Goal: Information Seeking & Learning: Check status

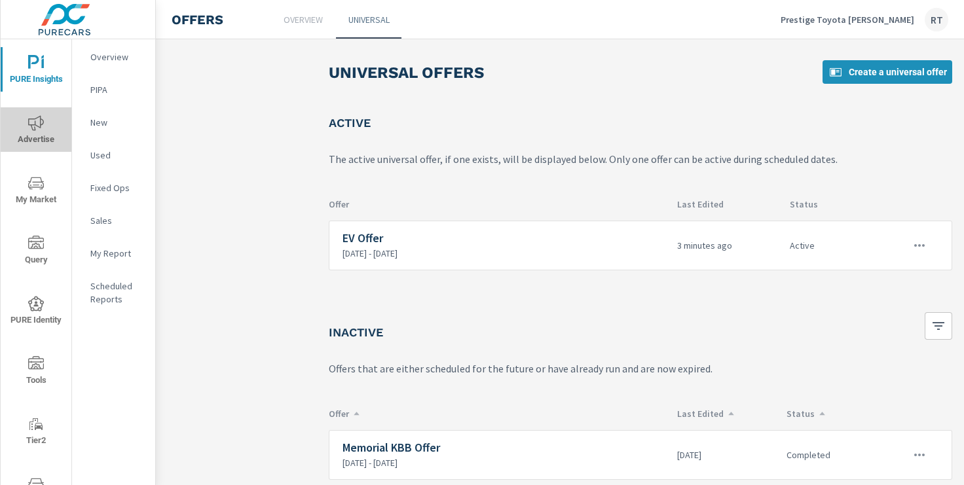
click at [35, 124] on icon "nav menu" at bounding box center [36, 122] width 16 height 15
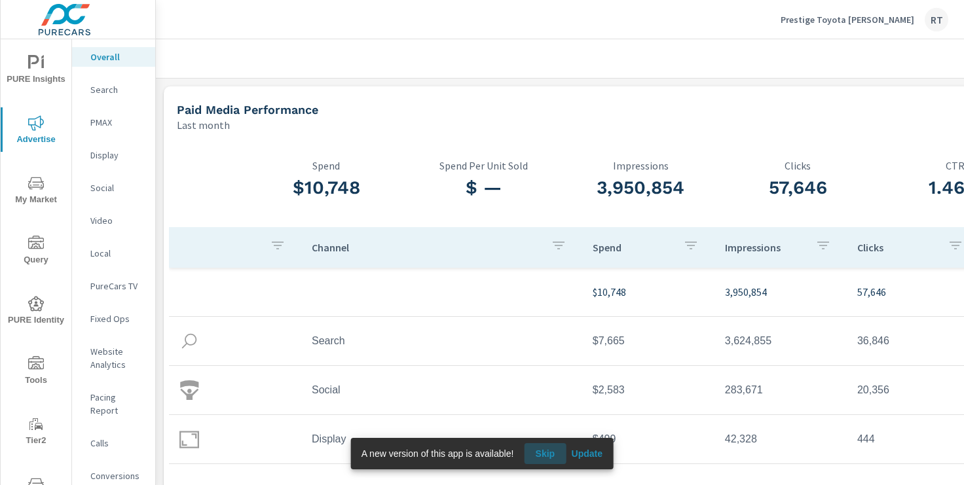
click at [549, 451] on span "Skip" at bounding box center [544, 454] width 31 height 12
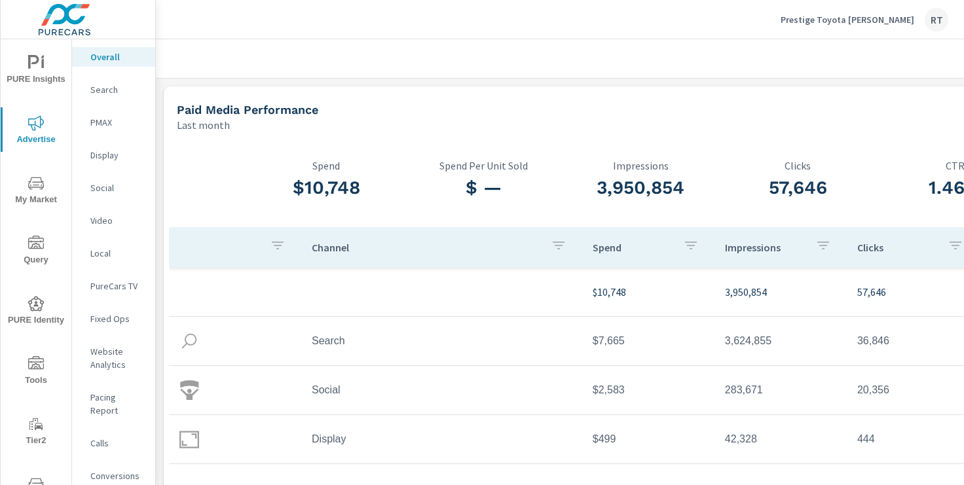
click at [859, 18] on p "Prestige Toyota Ramsey" at bounding box center [848, 20] width 134 height 12
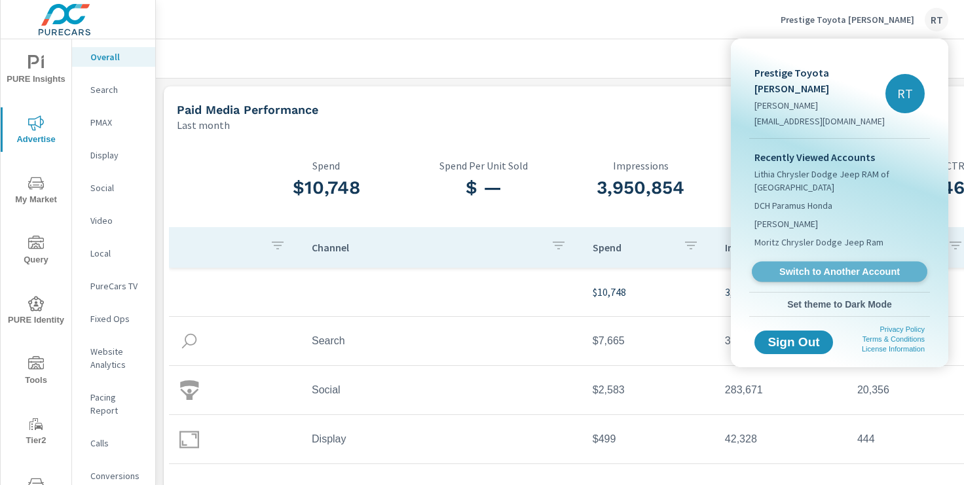
click at [803, 266] on span "Switch to Another Account" at bounding box center [839, 272] width 161 height 12
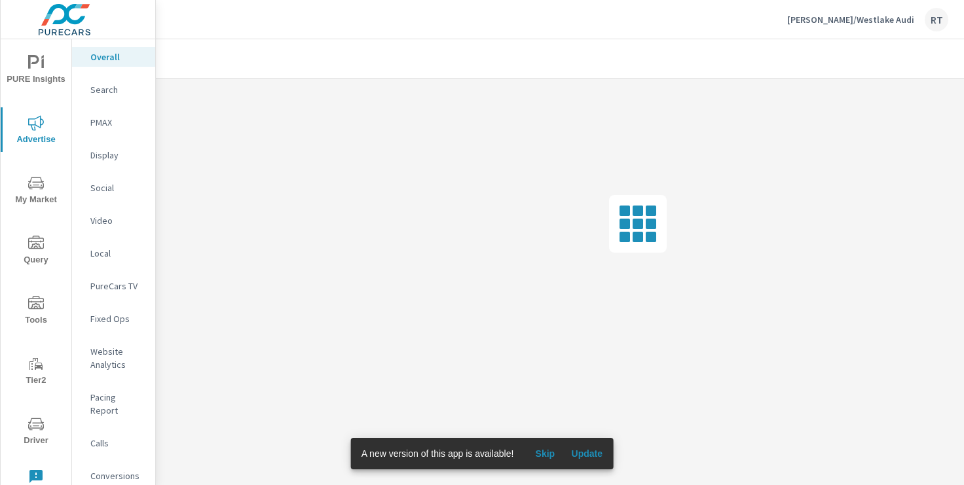
click at [117, 470] on p "Conversions" at bounding box center [117, 476] width 54 height 13
click at [546, 451] on span "Skip" at bounding box center [544, 454] width 31 height 12
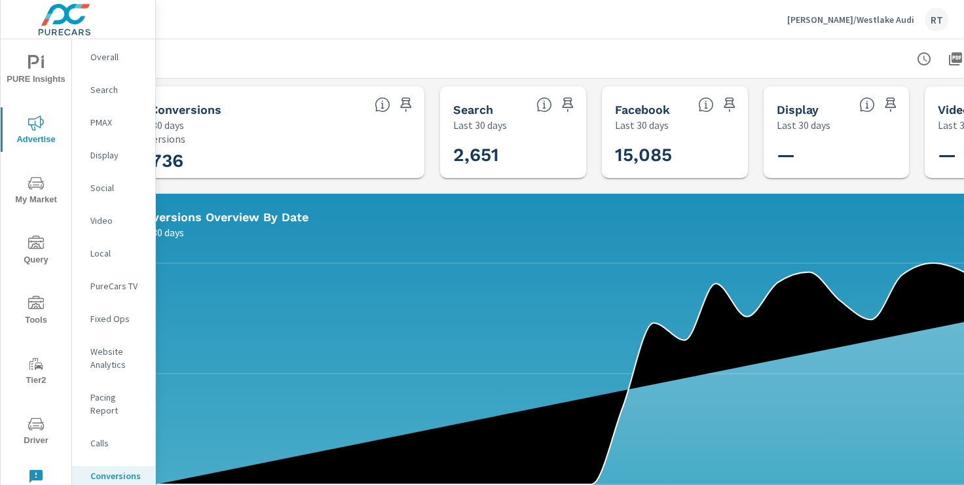
scroll to position [0, 161]
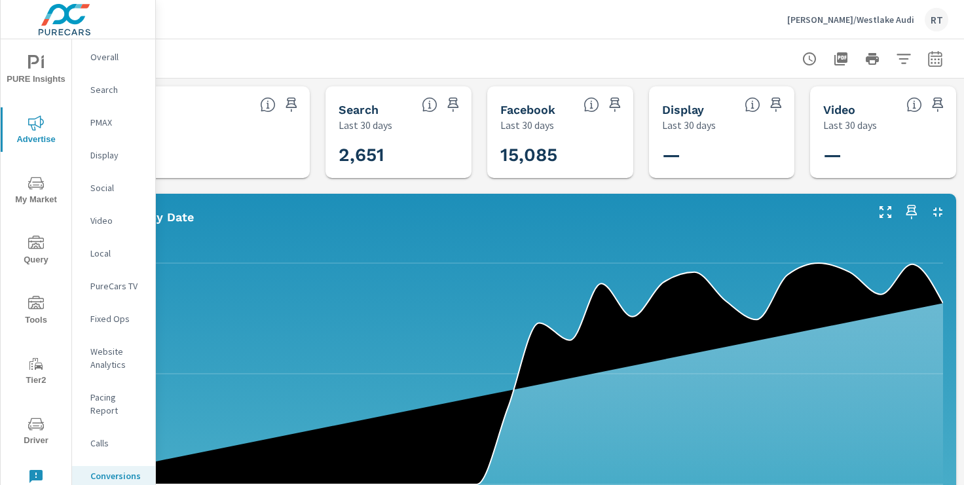
click at [939, 52] on icon "button" at bounding box center [935, 58] width 14 height 16
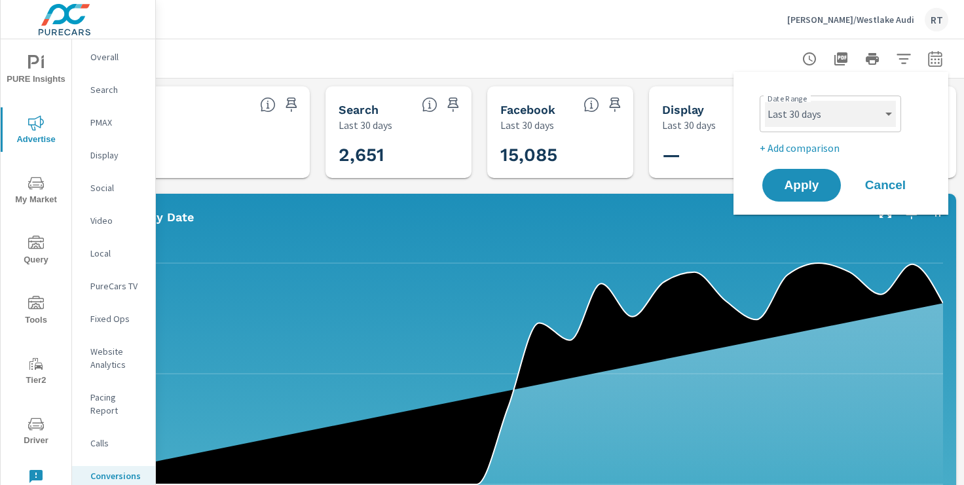
click at [863, 120] on select "Custom Yesterday Last week Last 7 days Last 14 days Last 30 days Last 45 days L…" at bounding box center [830, 114] width 131 height 26
click at [765, 101] on select "Custom Yesterday Last week Last 7 days Last 14 days Last 30 days Last 45 days L…" at bounding box center [830, 114] width 131 height 26
select select "Last 7 days"
click at [796, 149] on p "+ Add comparison" at bounding box center [844, 148] width 168 height 16
select select "Previous period"
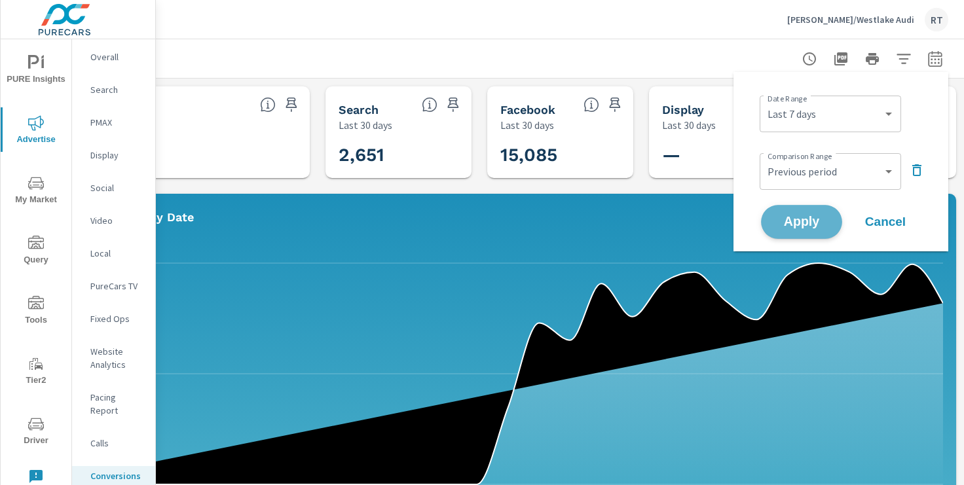
click at [797, 219] on span "Apply" at bounding box center [802, 222] width 54 height 12
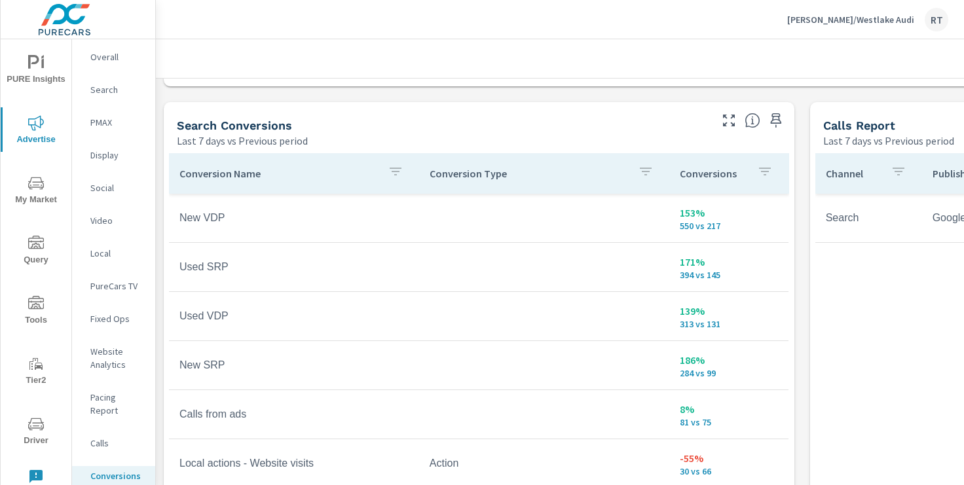
scroll to position [677, 0]
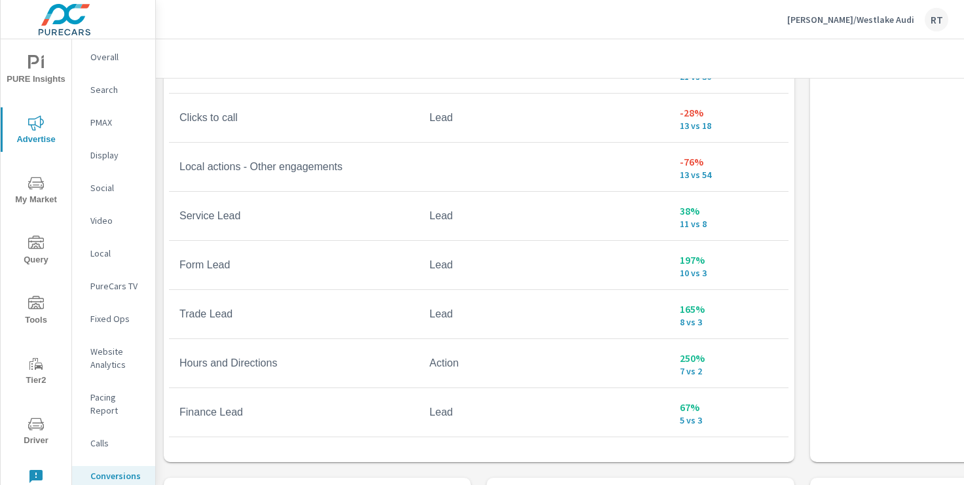
scroll to position [873, 0]
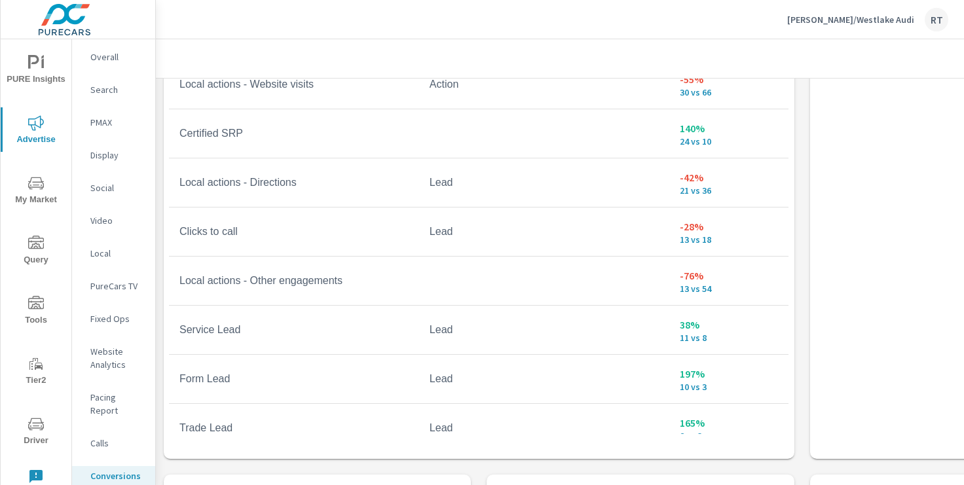
scroll to position [172, 0]
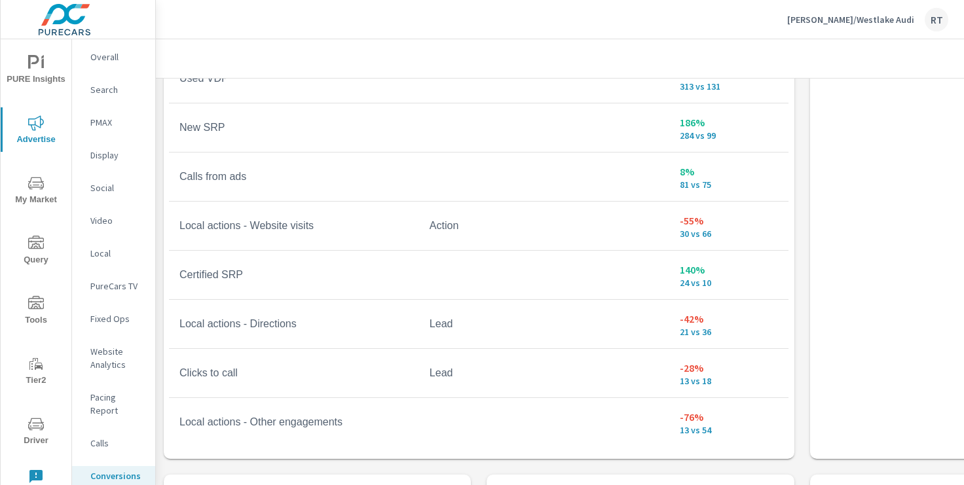
scroll to position [49, 0]
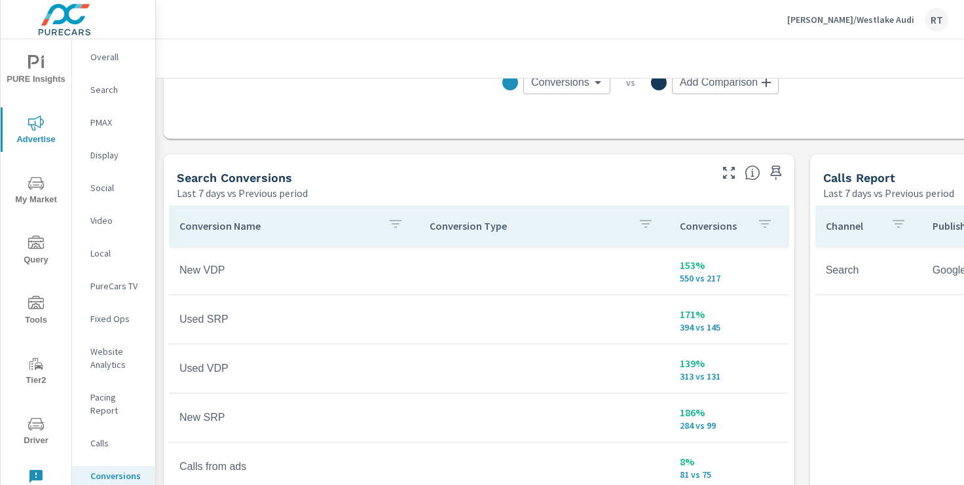
scroll to position [599, 0]
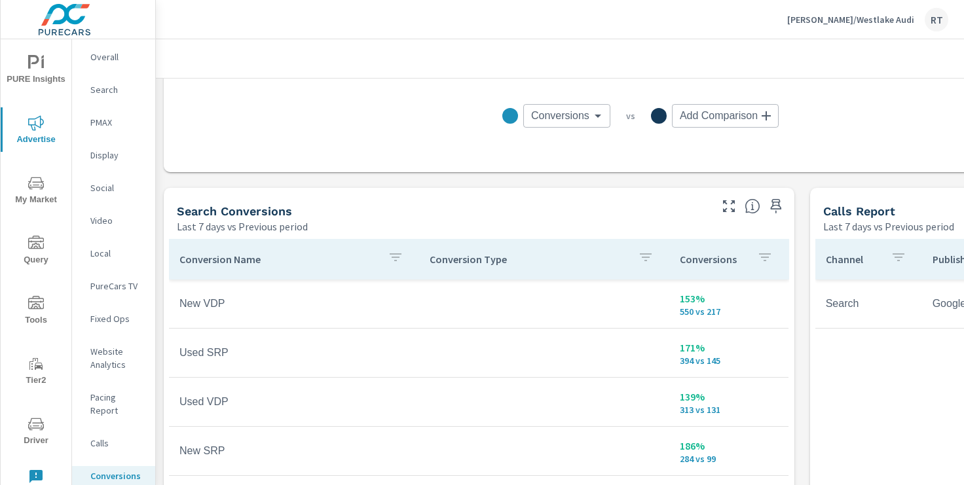
click at [749, 261] on div "Conversions" at bounding box center [729, 259] width 98 height 30
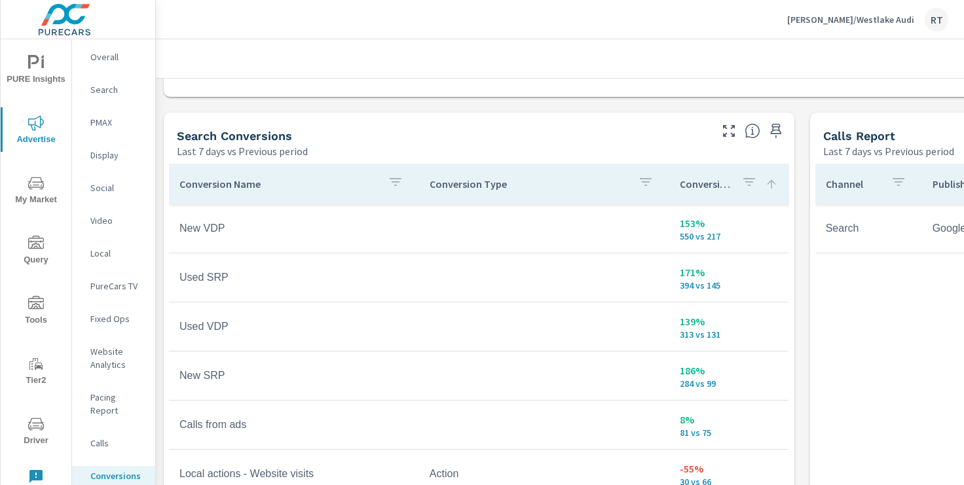
scroll to position [671, 0]
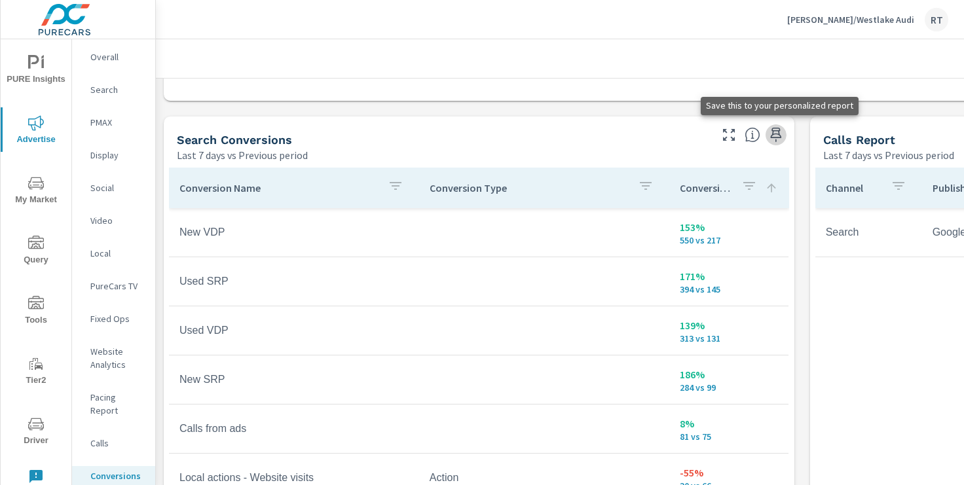
click at [776, 136] on icon "button" at bounding box center [776, 135] width 16 height 16
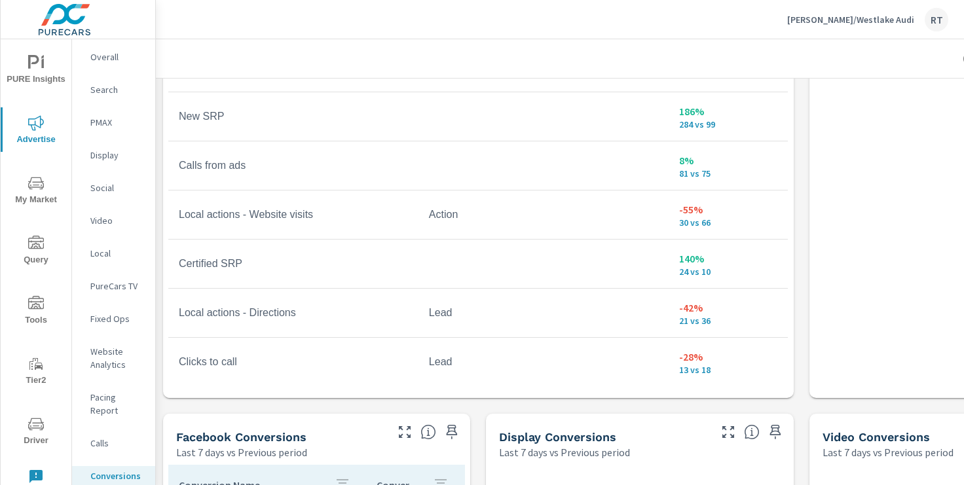
scroll to position [943, 1]
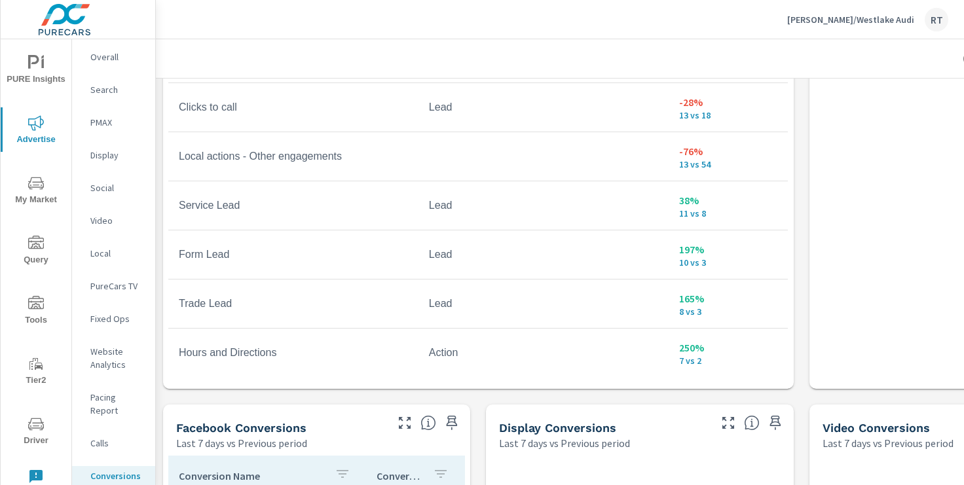
scroll to position [309, 0]
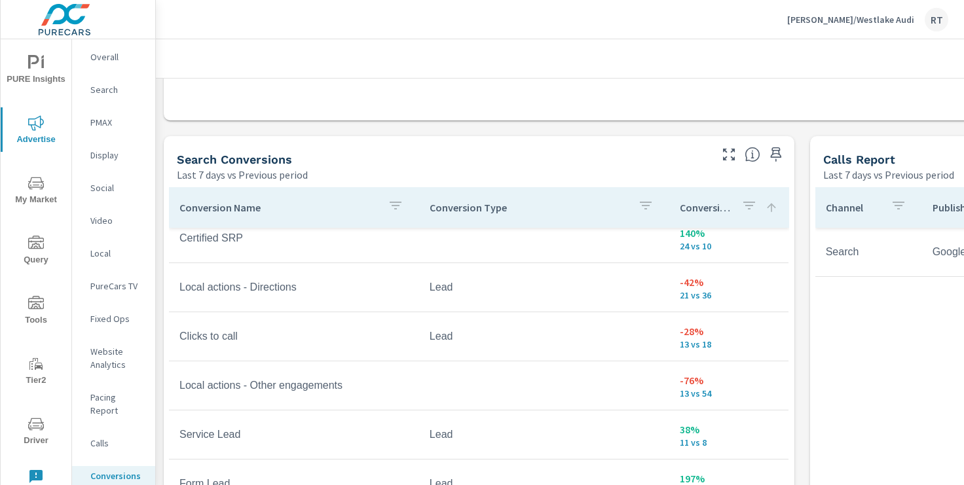
scroll to position [651, 0]
click at [777, 155] on icon "button" at bounding box center [776, 155] width 16 height 16
click at [111, 286] on p "PureCars TV" at bounding box center [117, 286] width 54 height 13
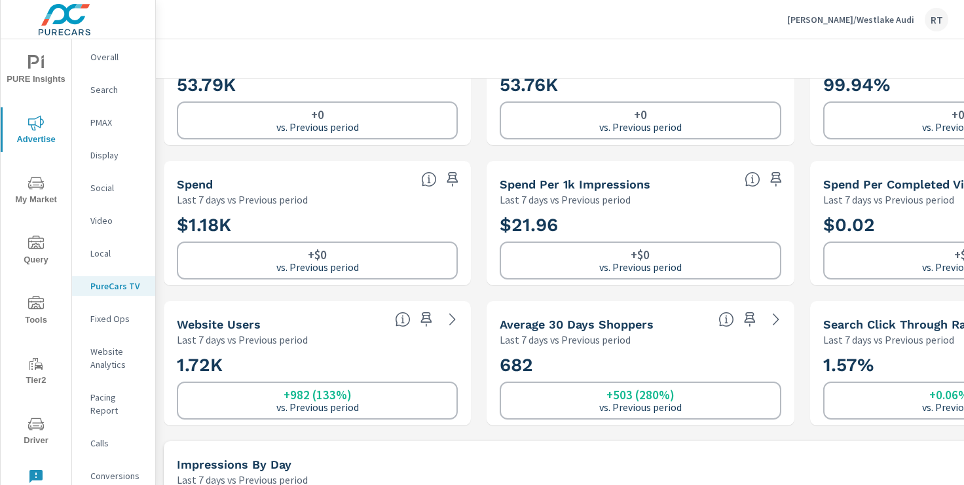
scroll to position [97, 0]
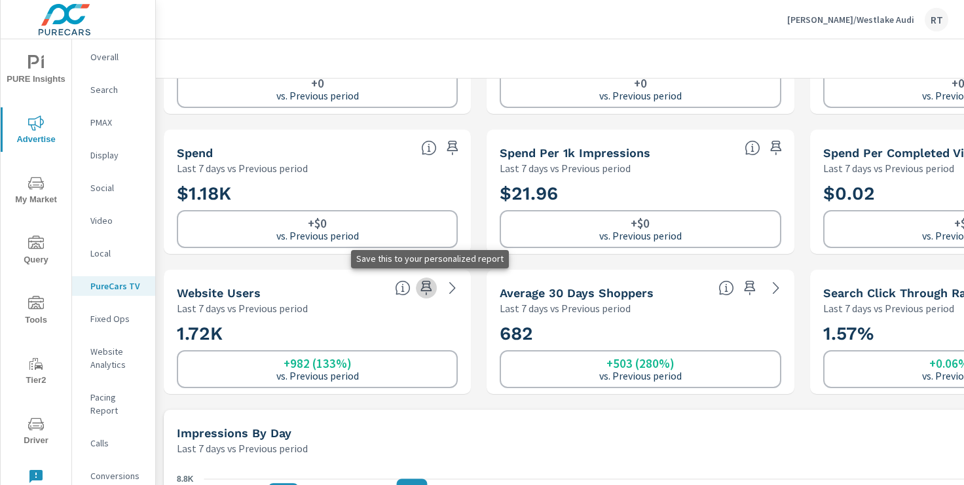
click at [428, 287] on icon "button" at bounding box center [426, 288] width 11 height 14
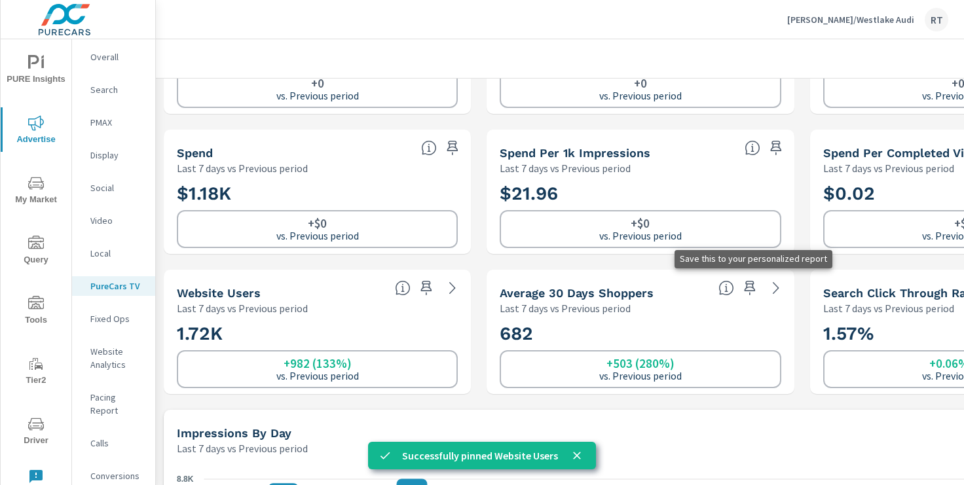
click at [750, 288] on icon "button" at bounding box center [750, 288] width 16 height 16
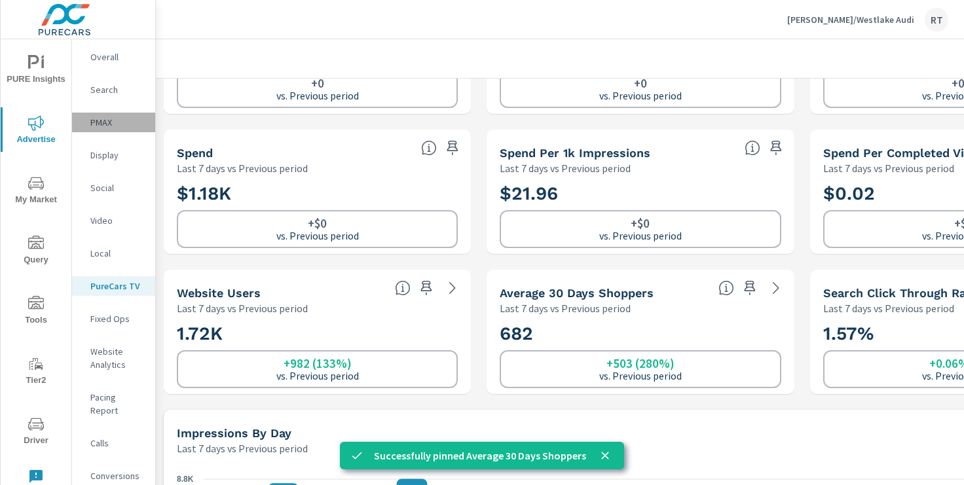
click at [102, 122] on p "PMAX" at bounding box center [117, 122] width 54 height 13
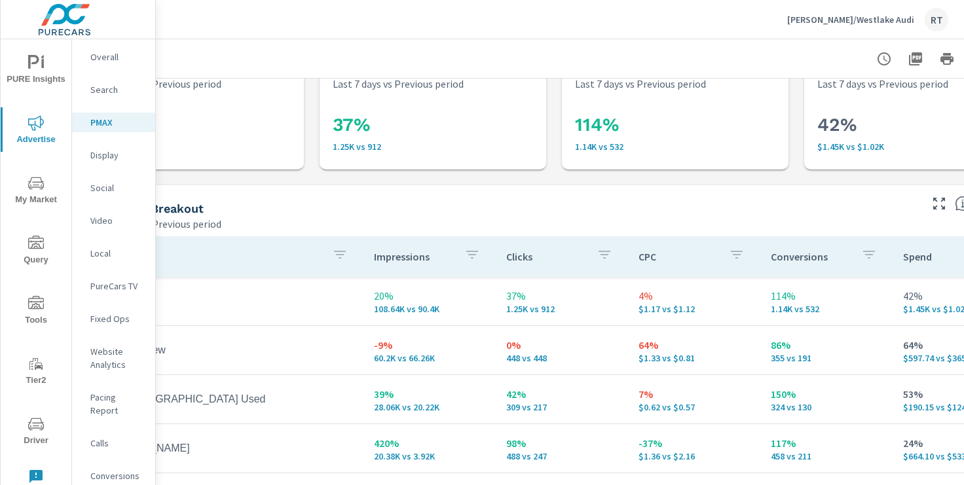
scroll to position [41, 161]
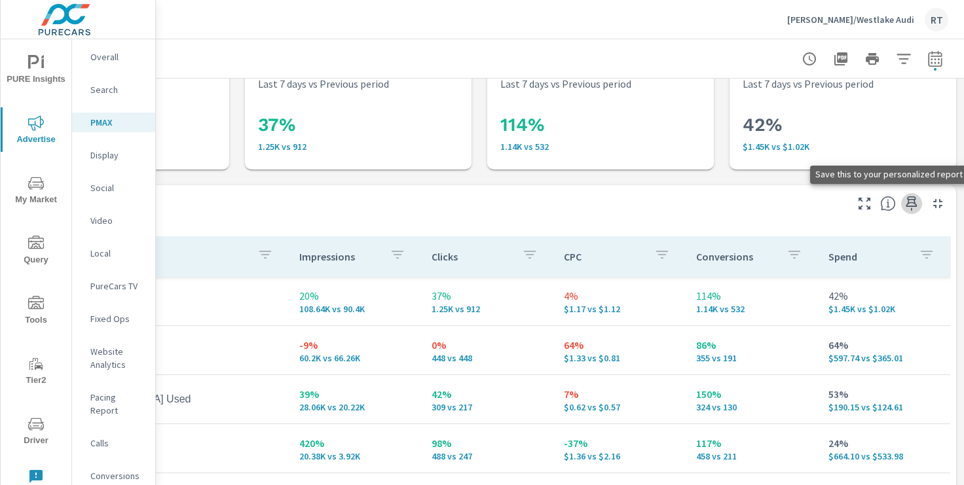
click at [911, 203] on icon "button" at bounding box center [912, 204] width 11 height 14
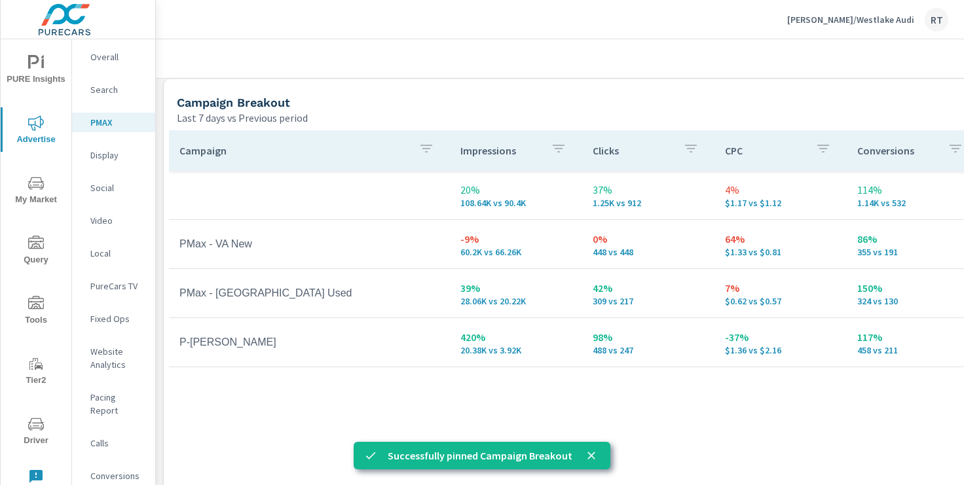
scroll to position [161, 0]
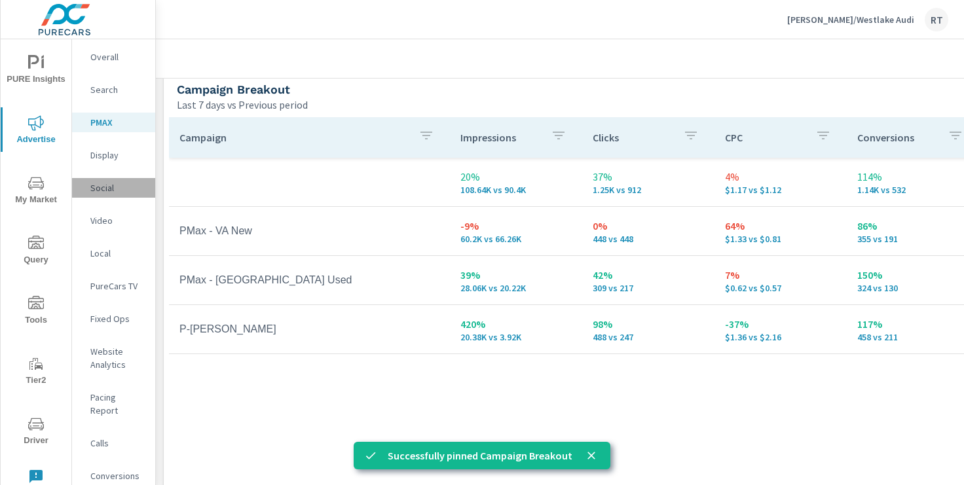
click at [102, 192] on p "Social" at bounding box center [117, 187] width 54 height 13
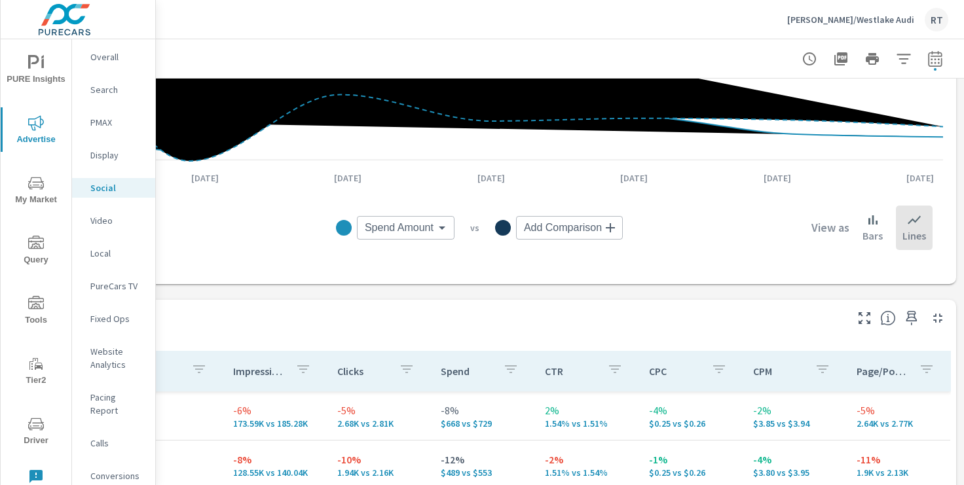
scroll to position [377, 161]
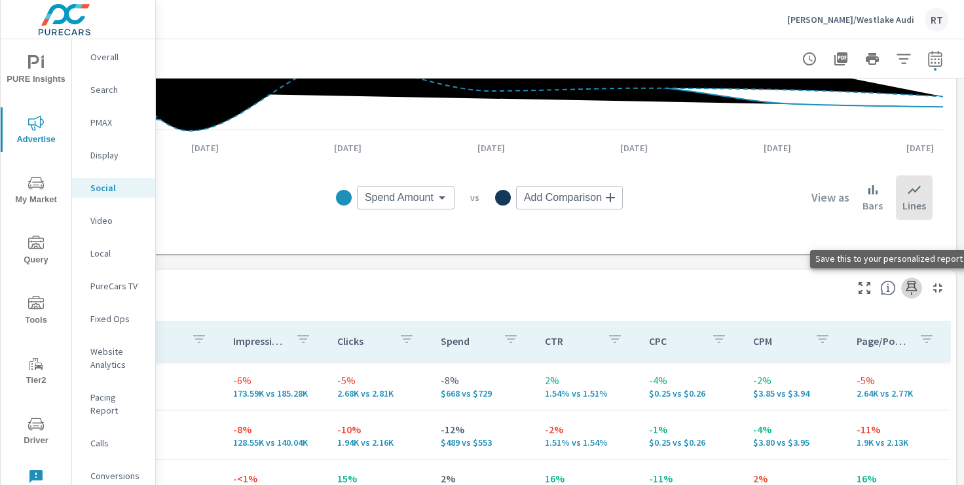
click at [912, 288] on icon "button" at bounding box center [912, 288] width 16 height 16
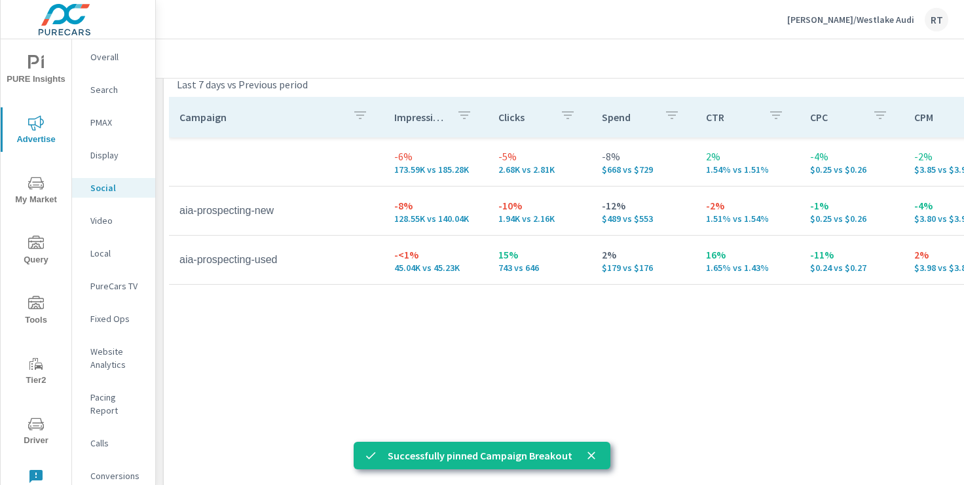
scroll to position [622, 0]
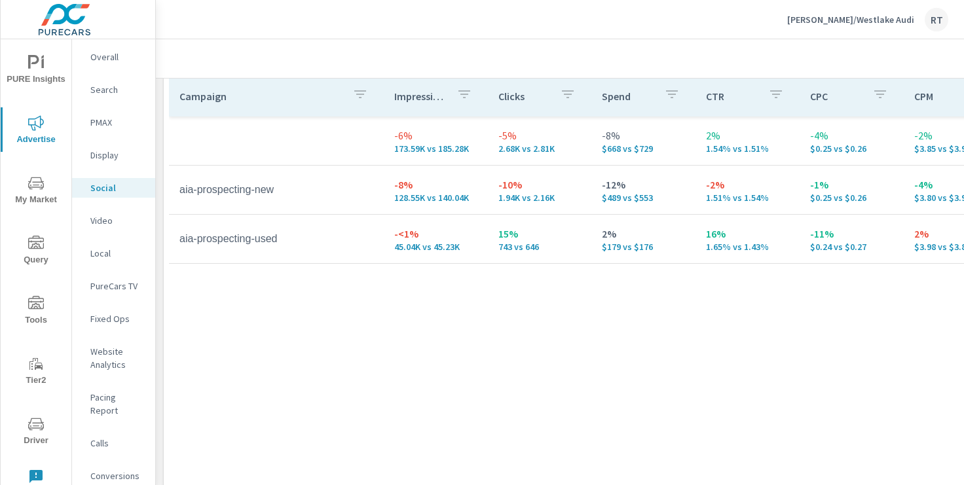
click at [33, 63] on icon "nav menu" at bounding box center [33, 62] width 11 height 14
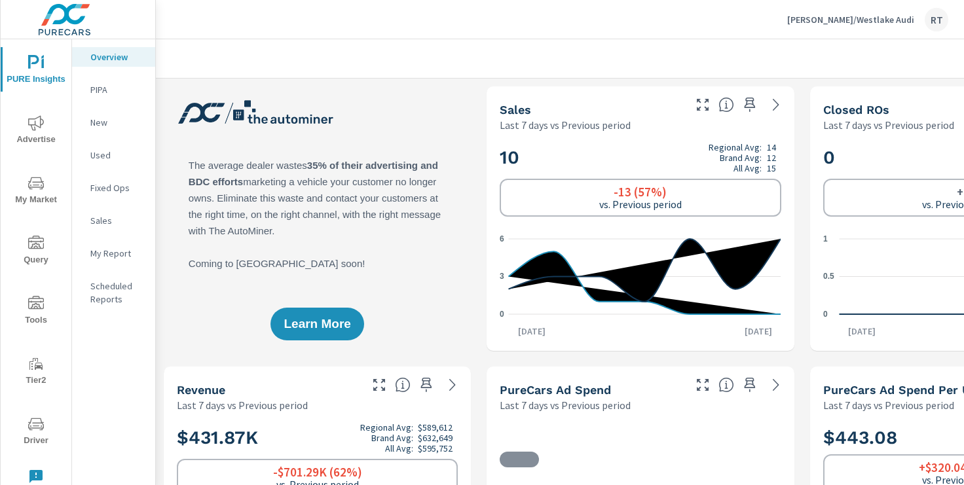
scroll to position [1, 0]
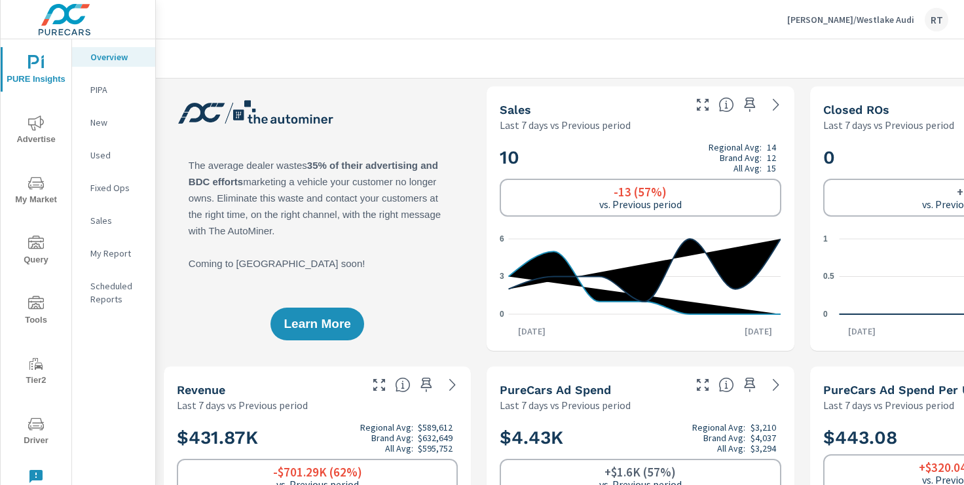
click at [112, 254] on p "My Report" at bounding box center [117, 253] width 54 height 13
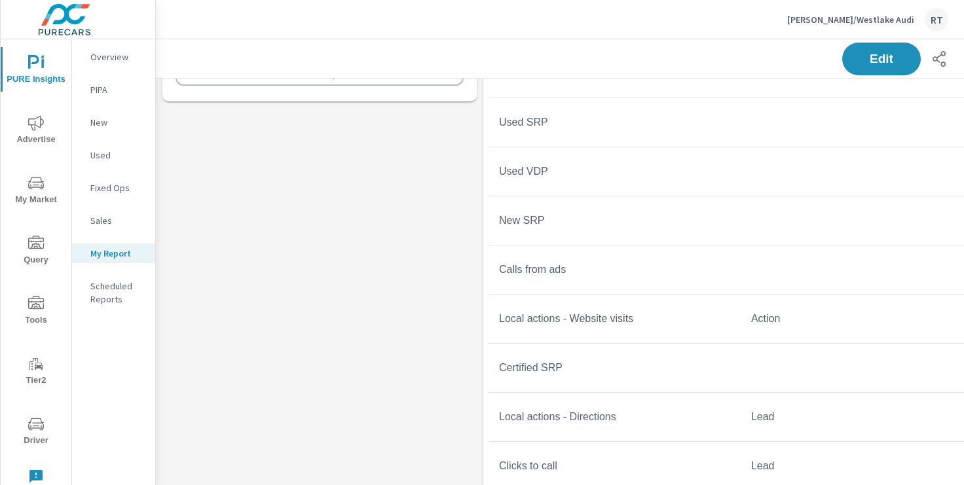
scroll to position [738, 0]
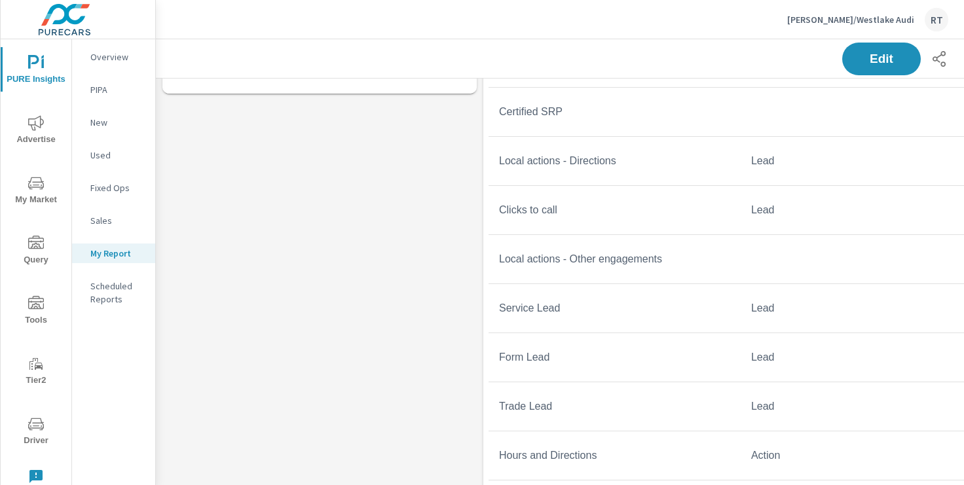
scroll to position [192, 0]
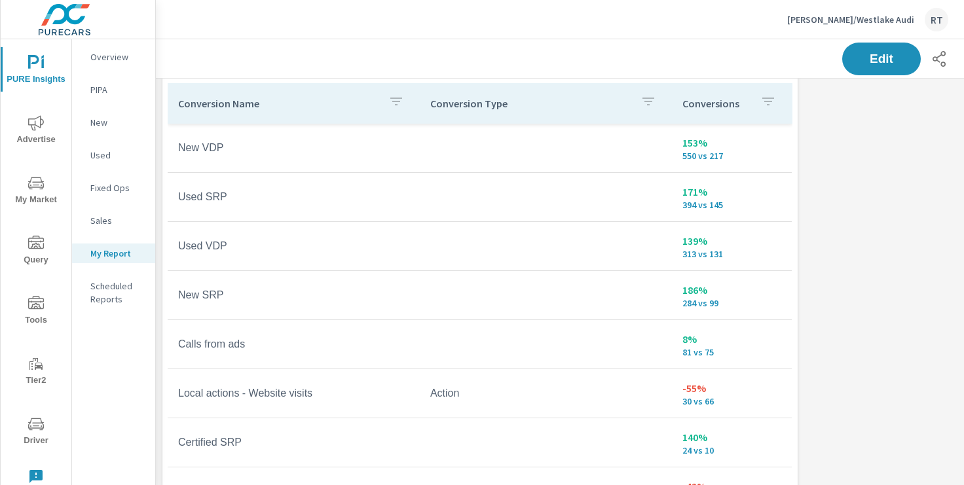
scroll to position [39, 0]
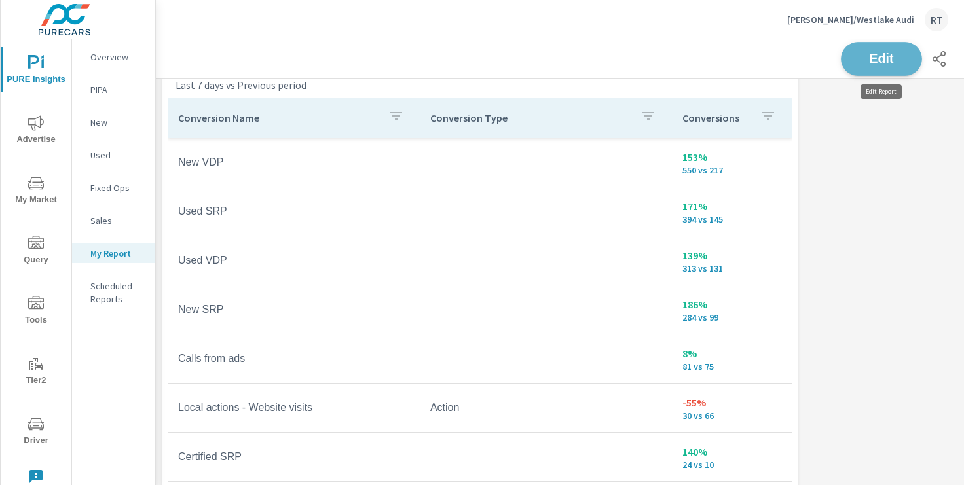
click at [877, 61] on span "Edit" at bounding box center [882, 58] width 54 height 12
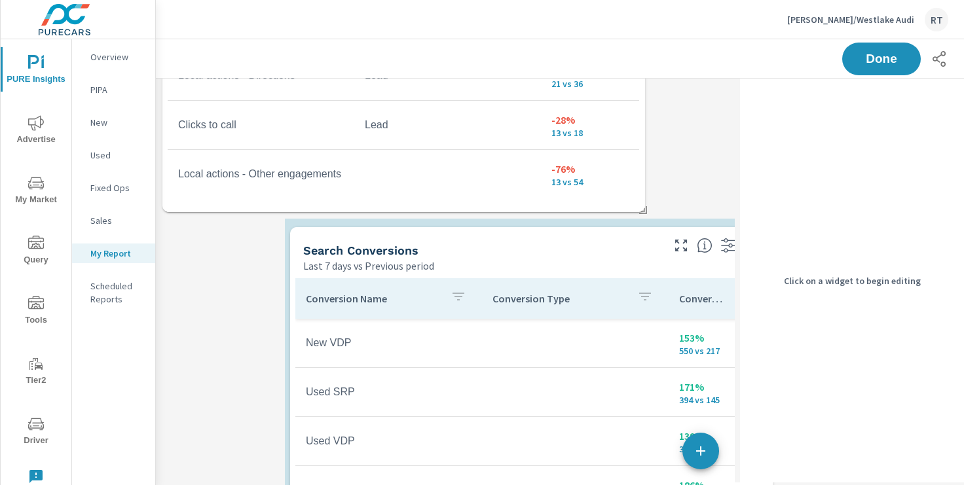
scroll to position [2720, 741]
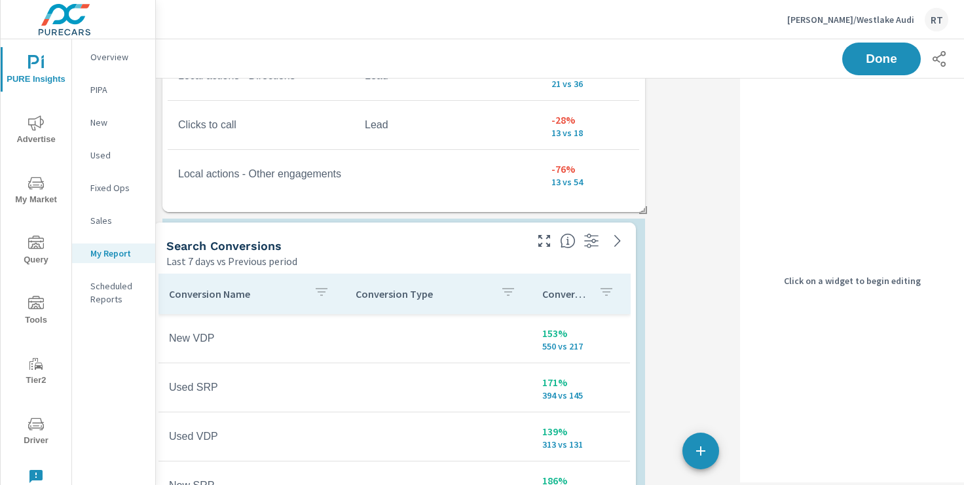
drag, startPoint x: 669, startPoint y: 240, endPoint x: 413, endPoint y: 244, distance: 255.5
click at [413, 244] on div "Search Conversions" at bounding box center [344, 245] width 357 height 15
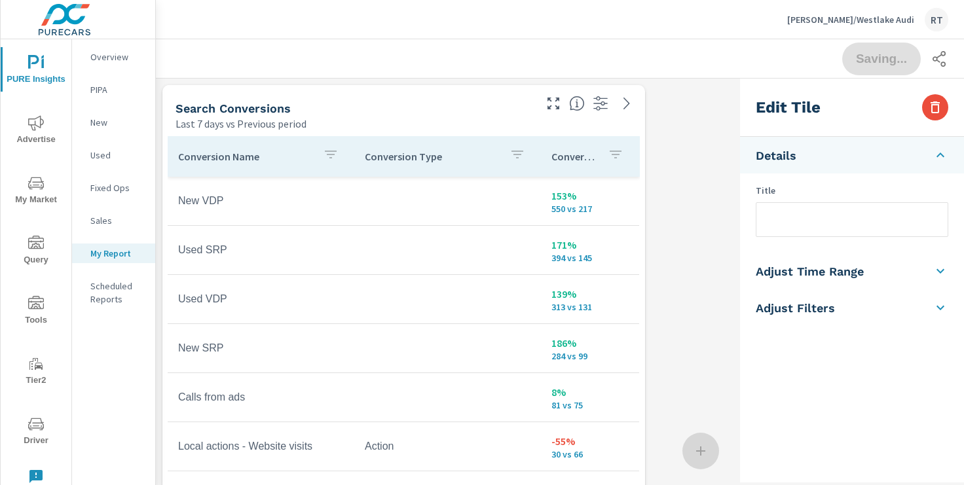
scroll to position [1, 0]
click at [474, 107] on div "Search Conversions" at bounding box center [354, 107] width 357 height 15
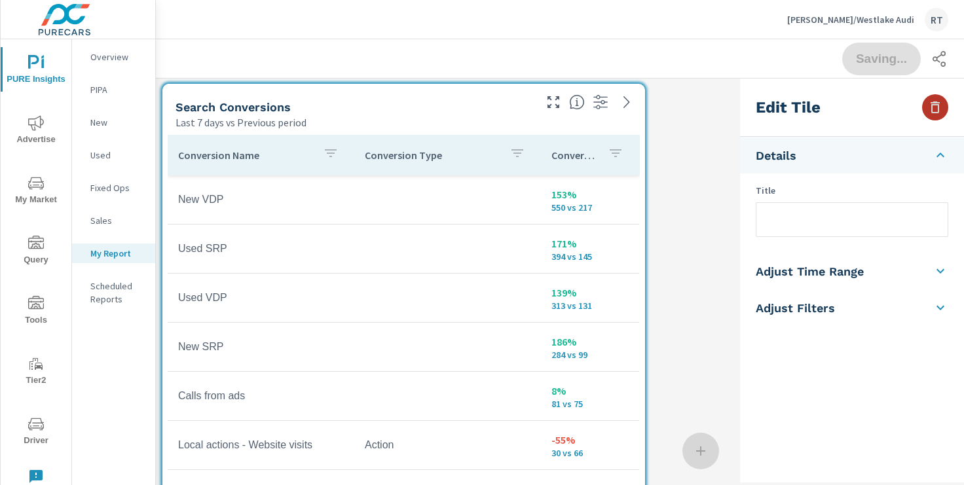
click at [928, 109] on icon "button" at bounding box center [936, 108] width 16 height 16
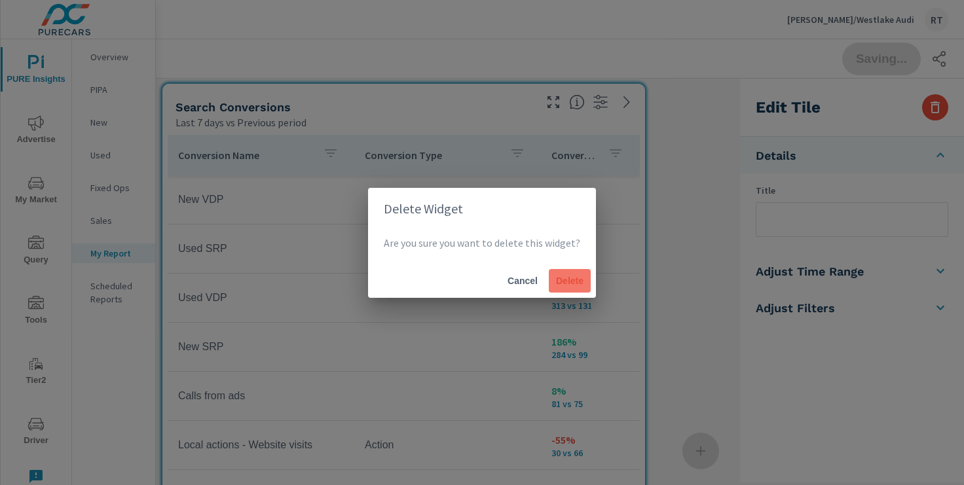
click at [567, 280] on span "Delete" at bounding box center [569, 281] width 31 height 12
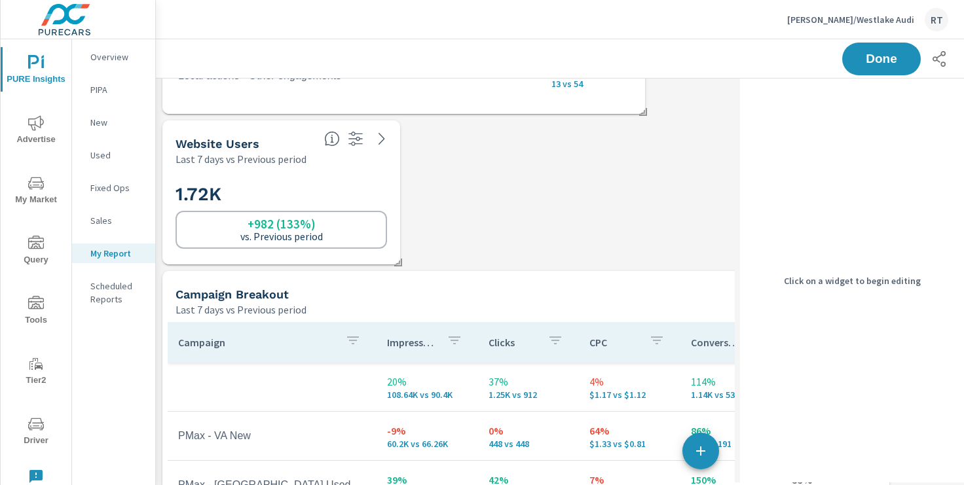
scroll to position [0, 0]
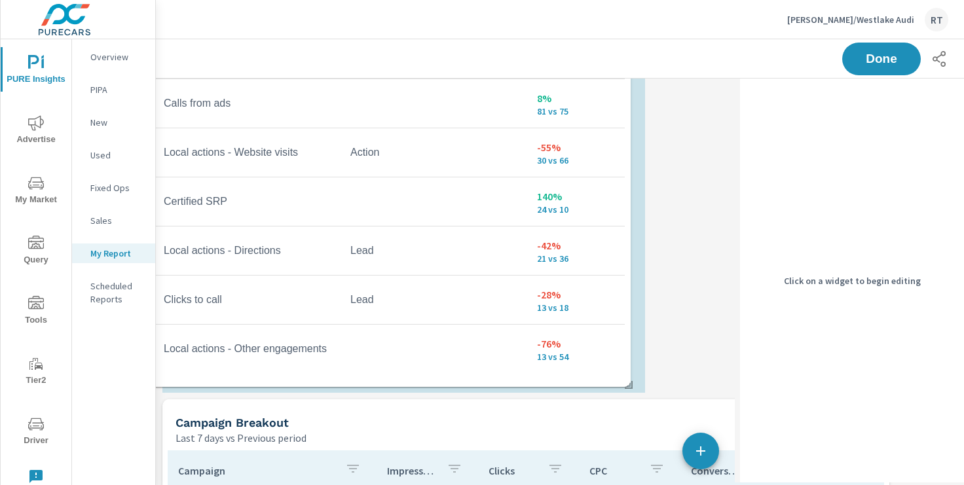
drag, startPoint x: 472, startPoint y: 227, endPoint x: 457, endPoint y: 371, distance: 144.9
click at [457, 371] on div "Conversion Name Conversion Type Conversions New VDP 153% 550 vs 217 Used SRP 17…" at bounding box center [389, 112] width 472 height 540
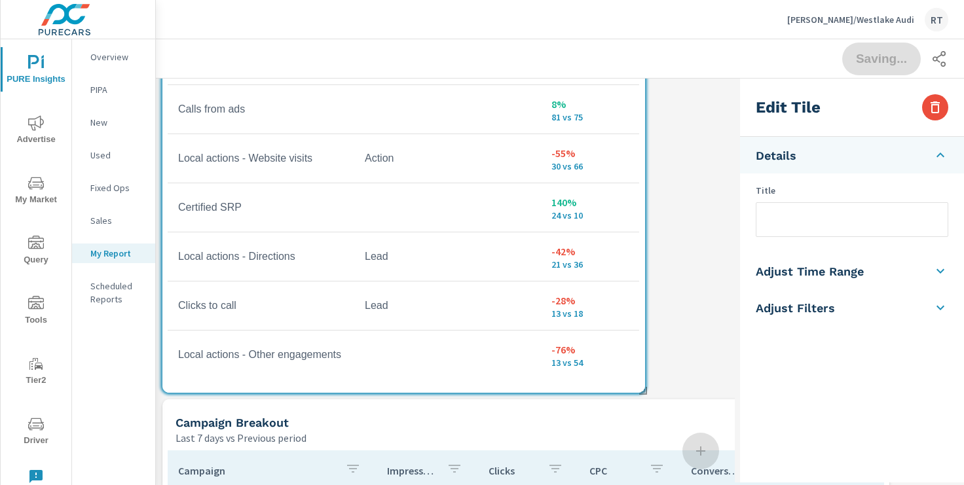
scroll to position [519, 0]
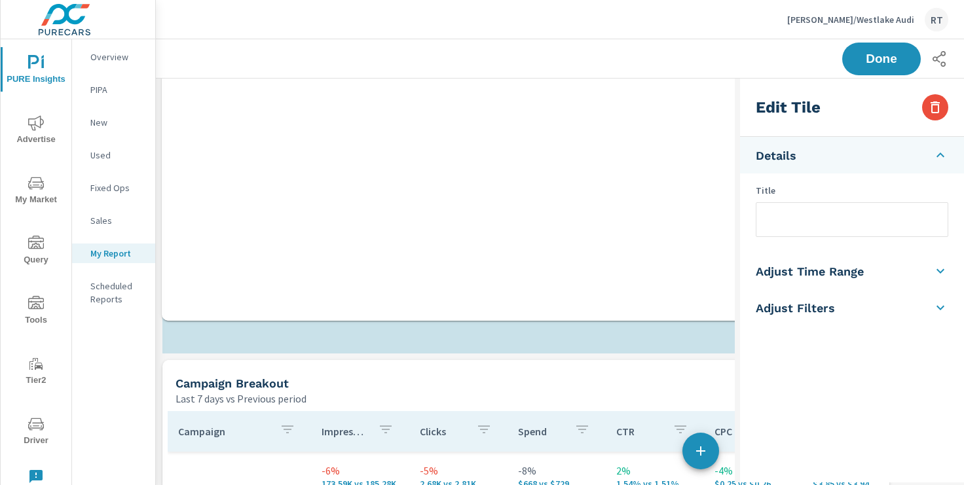
drag, startPoint x: 508, startPoint y: 172, endPoint x: 508, endPoint y: 289, distance: 116.6
click at [508, 289] on div "Campaign Impressions Clicks CPC Conversions Spend 20% 108.64K vs 90.4K 37% 1.25…" at bounding box center [525, 36] width 717 height 520
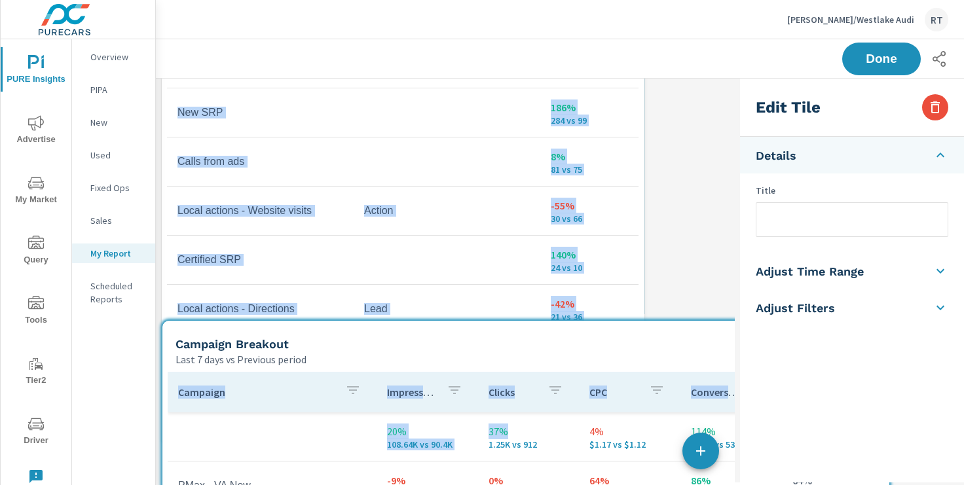
drag, startPoint x: 505, startPoint y: 301, endPoint x: 504, endPoint y: 428, distance: 127.8
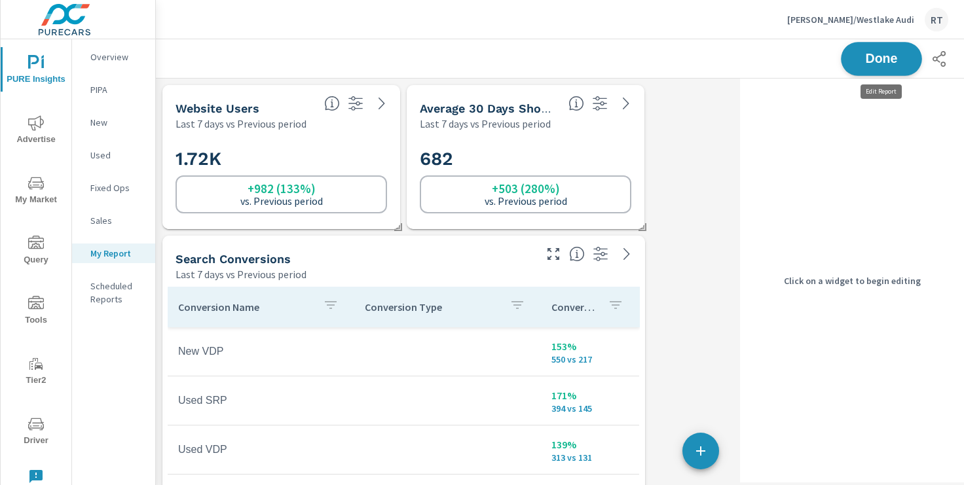
click at [866, 60] on span "Done" at bounding box center [882, 58] width 54 height 12
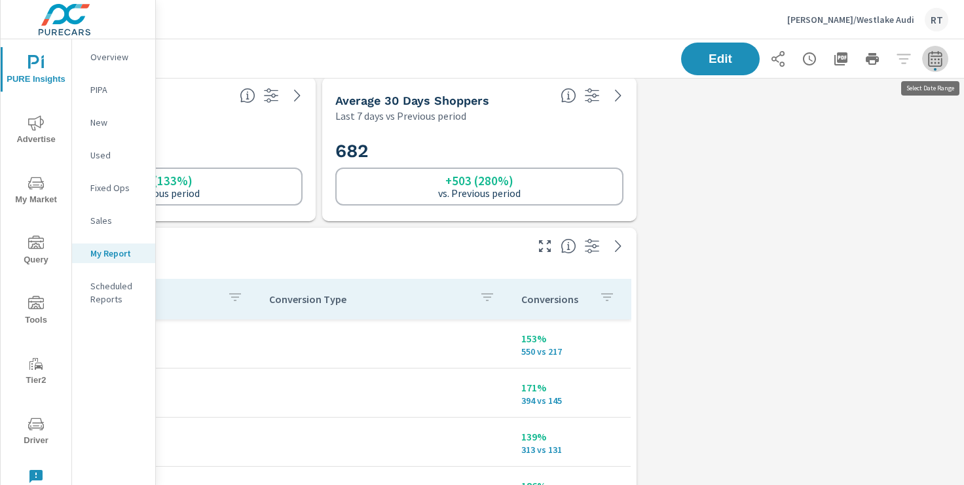
click at [937, 58] on icon "button" at bounding box center [936, 59] width 16 height 16
select select "Last 7 days"
select select "Previous period"
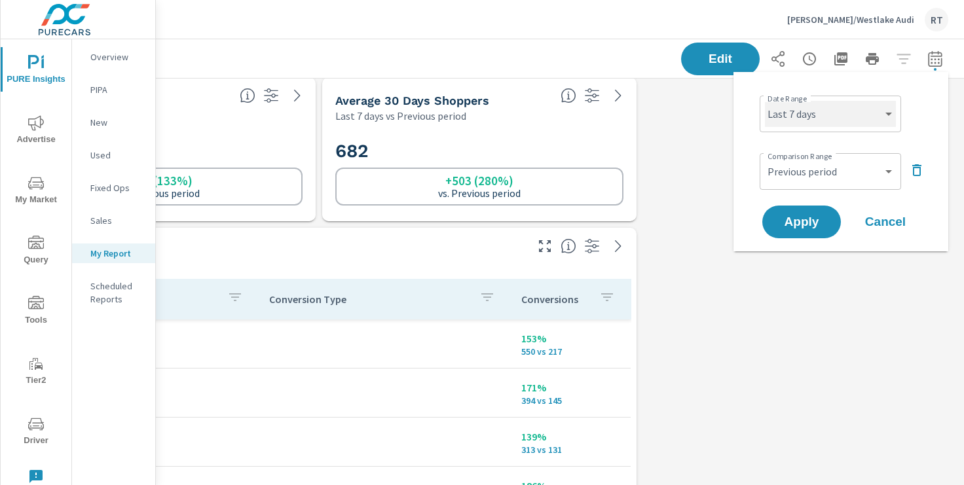
click at [886, 112] on select "Custom Yesterday Last week Last 7 days Last 14 days Last 30 days Last 45 days L…" at bounding box center [830, 114] width 131 height 26
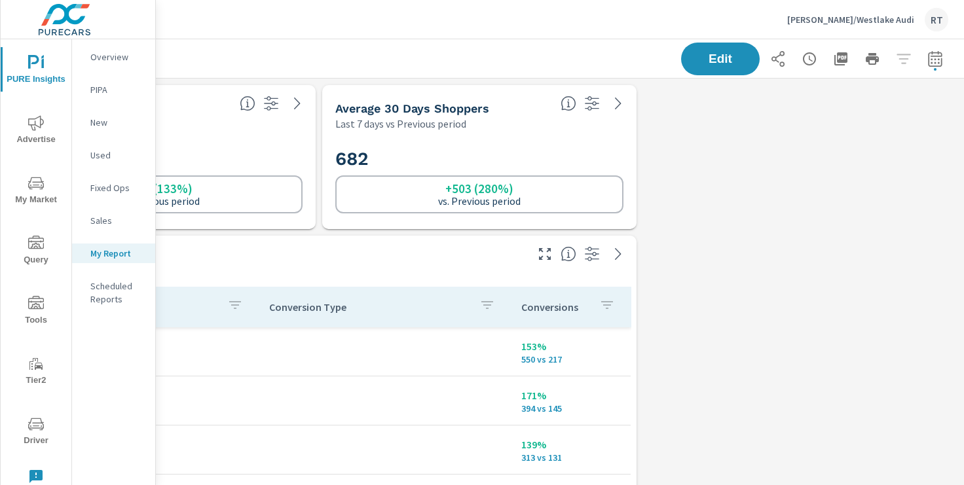
click at [853, 19] on p "Rusnak/Westlake Audi" at bounding box center [850, 20] width 127 height 12
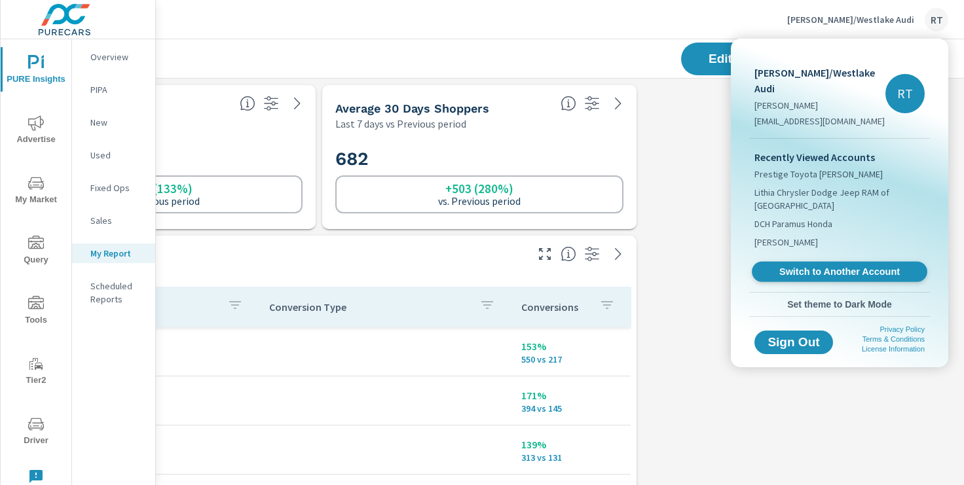
click at [823, 266] on span "Switch to Another Account" at bounding box center [839, 272] width 161 height 12
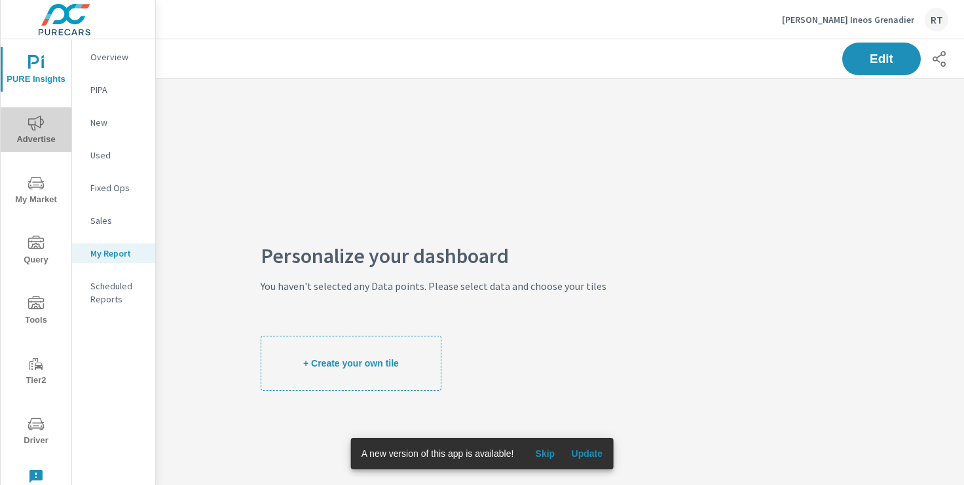
click at [37, 123] on icon "nav menu" at bounding box center [36, 123] width 16 height 16
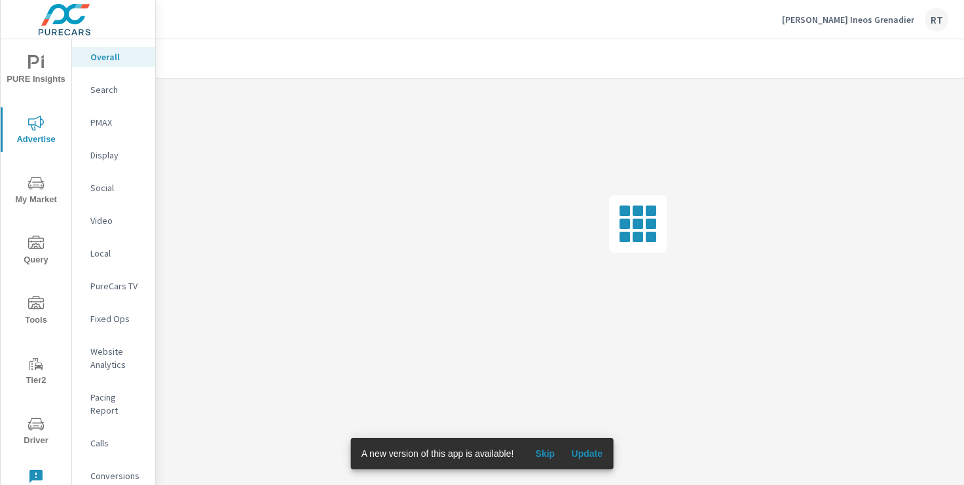
click at [546, 450] on span "Skip" at bounding box center [544, 454] width 31 height 12
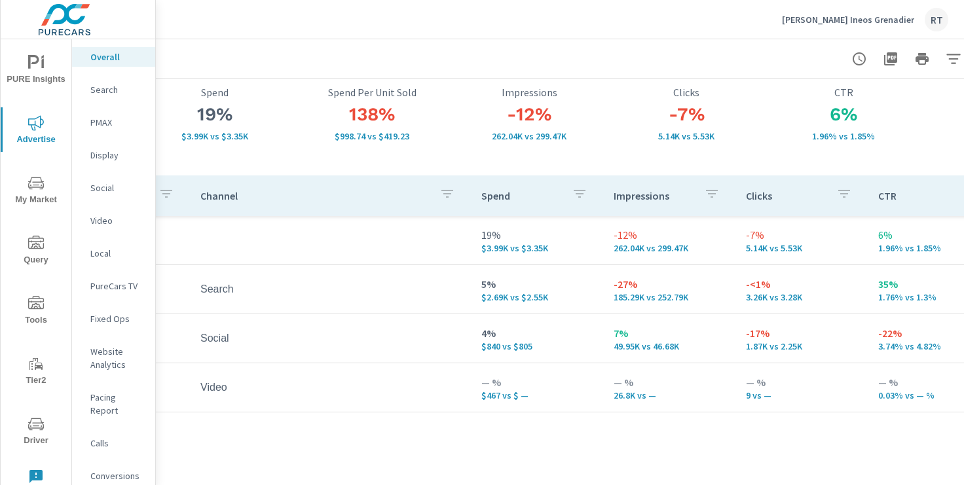
scroll to position [85, 161]
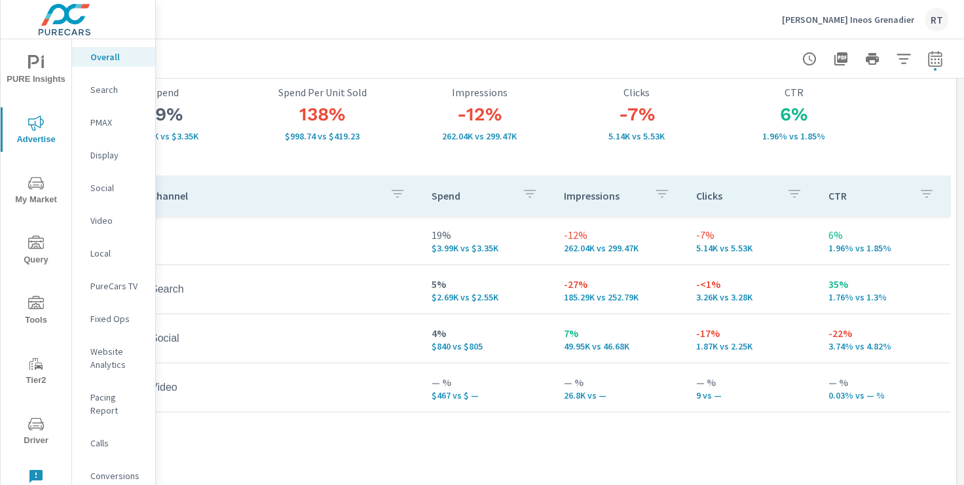
click at [938, 61] on icon "button" at bounding box center [936, 59] width 16 height 16
select select "Last 7 days"
select select "Previous period"
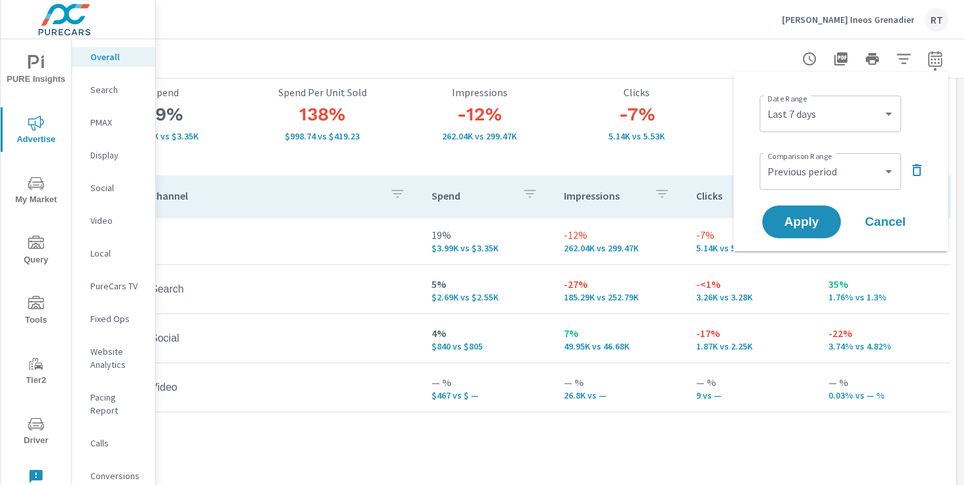
click at [916, 170] on icon "button" at bounding box center [917, 170] width 16 height 16
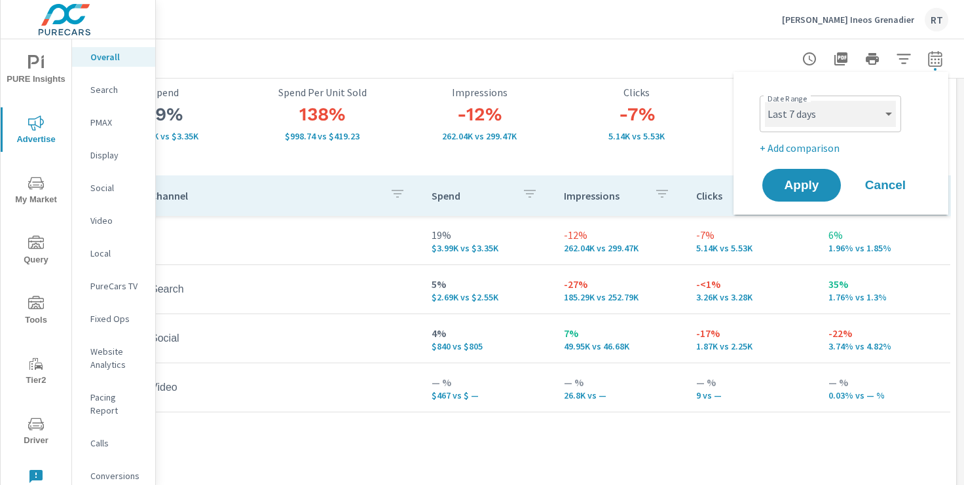
click at [888, 115] on select "Custom Yesterday Last week Last 7 days Last 14 days Last 30 days Last 45 days L…" at bounding box center [830, 114] width 131 height 26
click at [765, 101] on select "Custom Yesterday Last week Last 7 days Last 14 days Last 30 days Last 45 days L…" at bounding box center [830, 114] width 131 height 26
select select "Month to date"
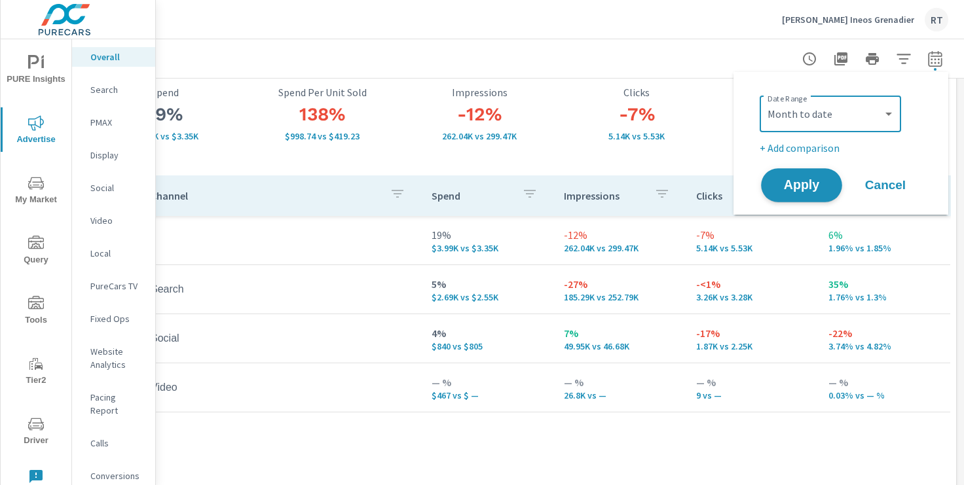
click at [799, 180] on span "Apply" at bounding box center [802, 186] width 54 height 12
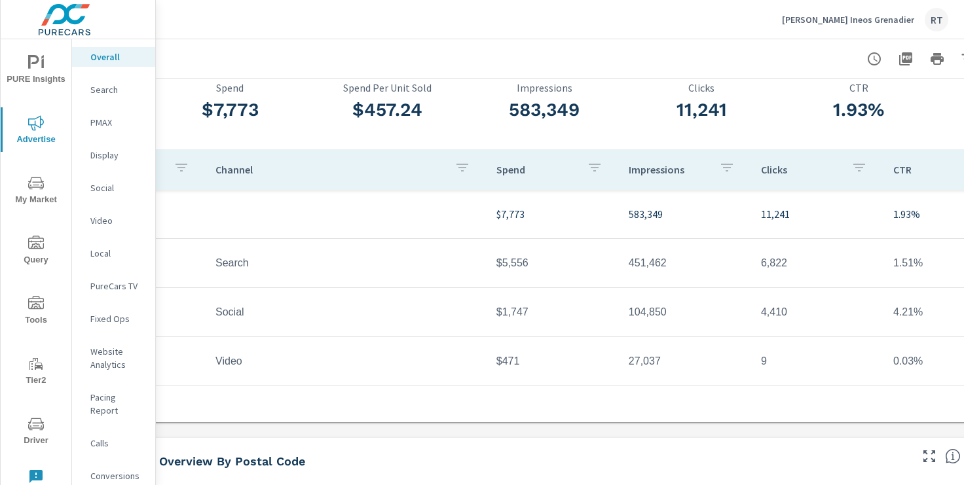
scroll to position [78, 97]
click at [104, 221] on p "Video" at bounding box center [117, 220] width 54 height 13
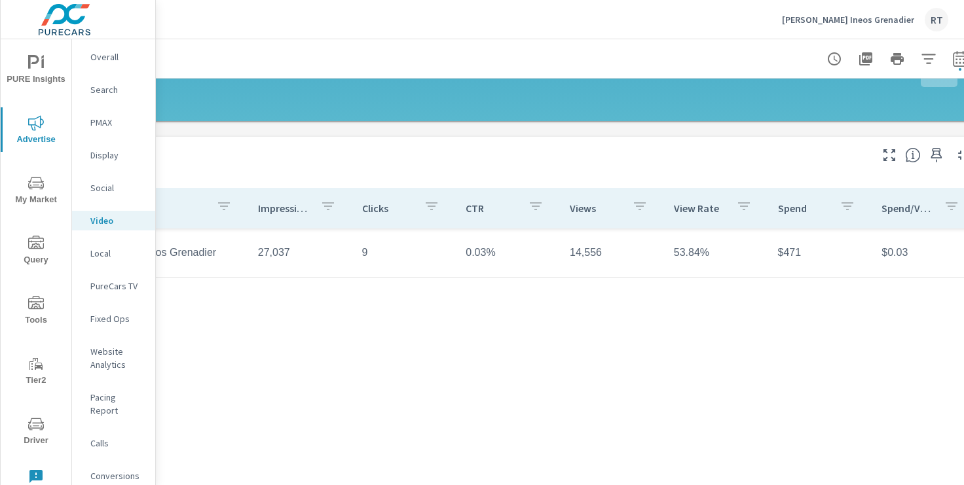
scroll to position [379, 142]
